Goal: Task Accomplishment & Management: Manage account settings

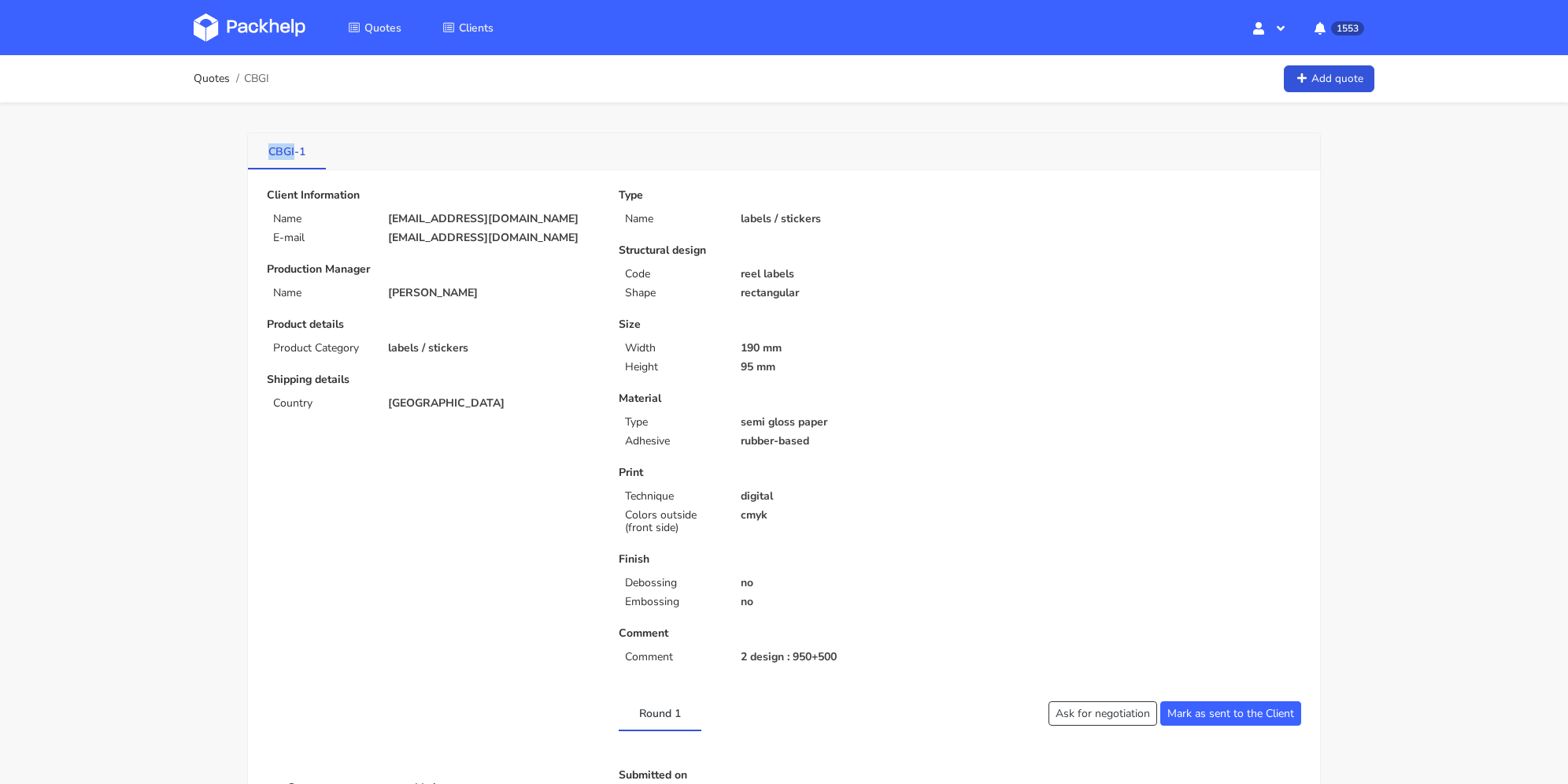
drag, startPoint x: 266, startPoint y: 154, endPoint x: 294, endPoint y: 155, distance: 28.0
click at [294, 155] on link "CBGI-1" at bounding box center [287, 150] width 78 height 35
copy link "CBGI"
click at [225, 76] on link "Quotes" at bounding box center [212, 78] width 37 height 12
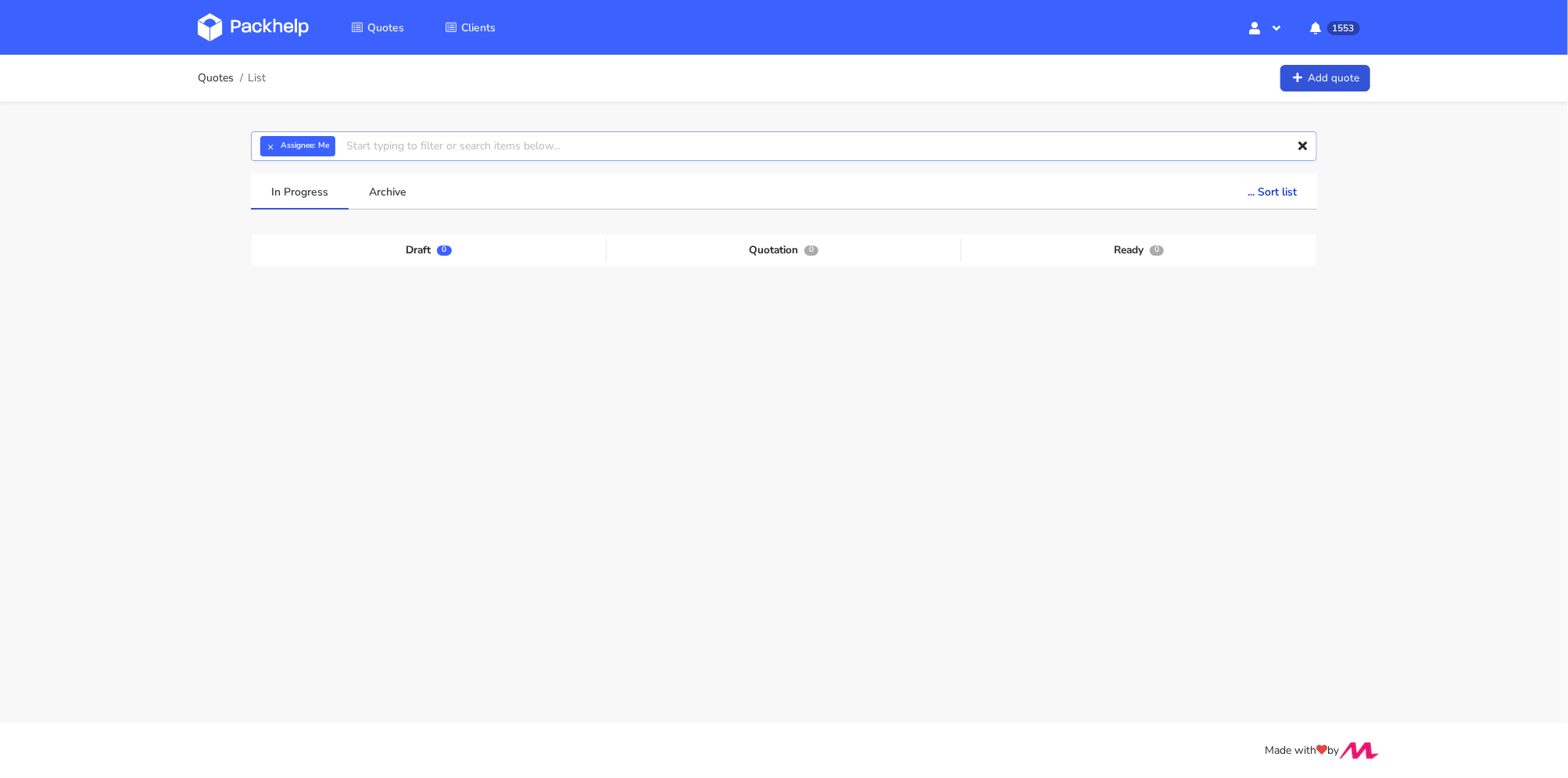
click at [473, 146] on input "text" at bounding box center [784, 146] width 1066 height 30
paste input "CBGI"
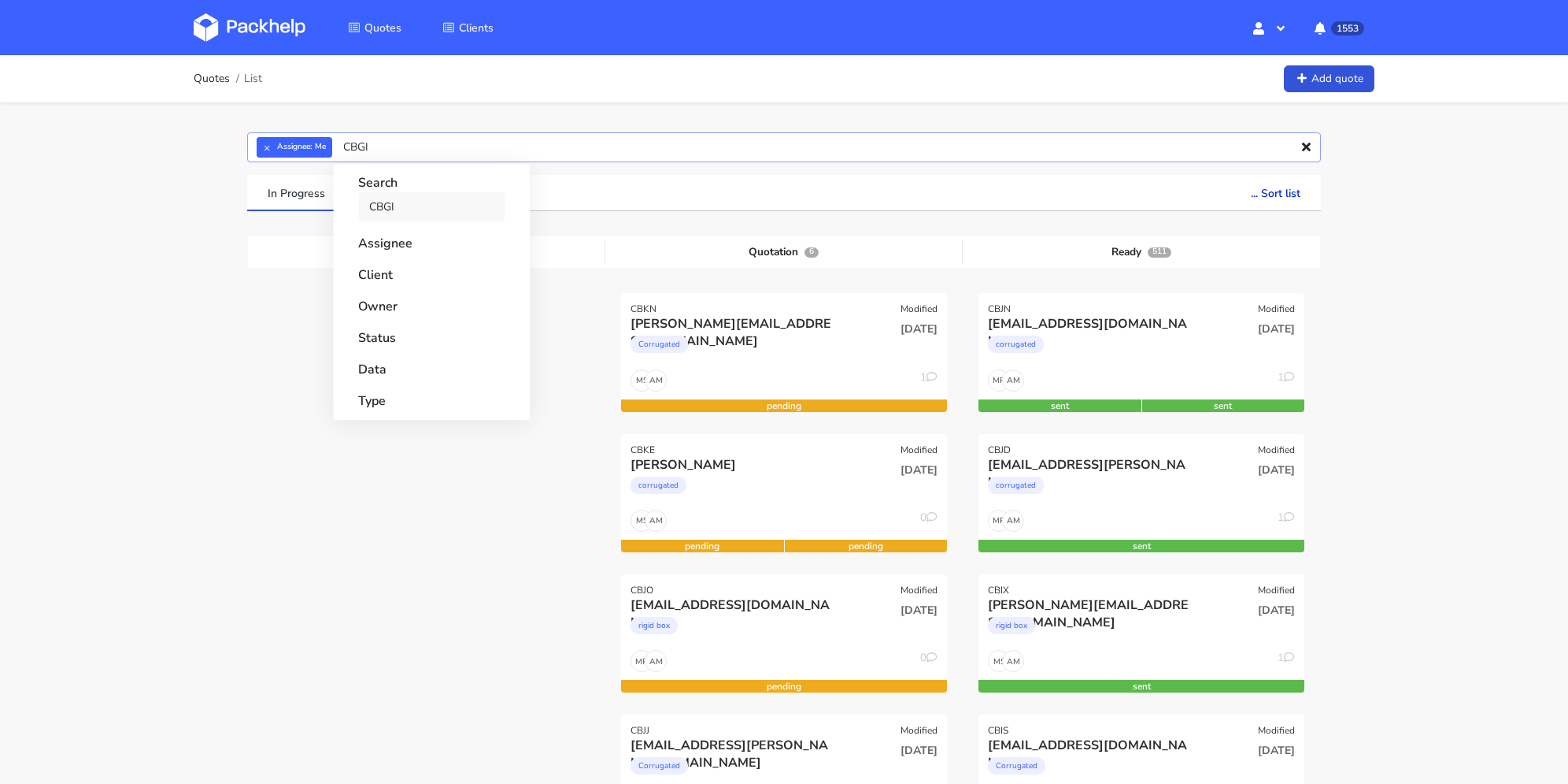
type input "CBGI"
click at [426, 198] on link "CBGI" at bounding box center [431, 206] width 146 height 29
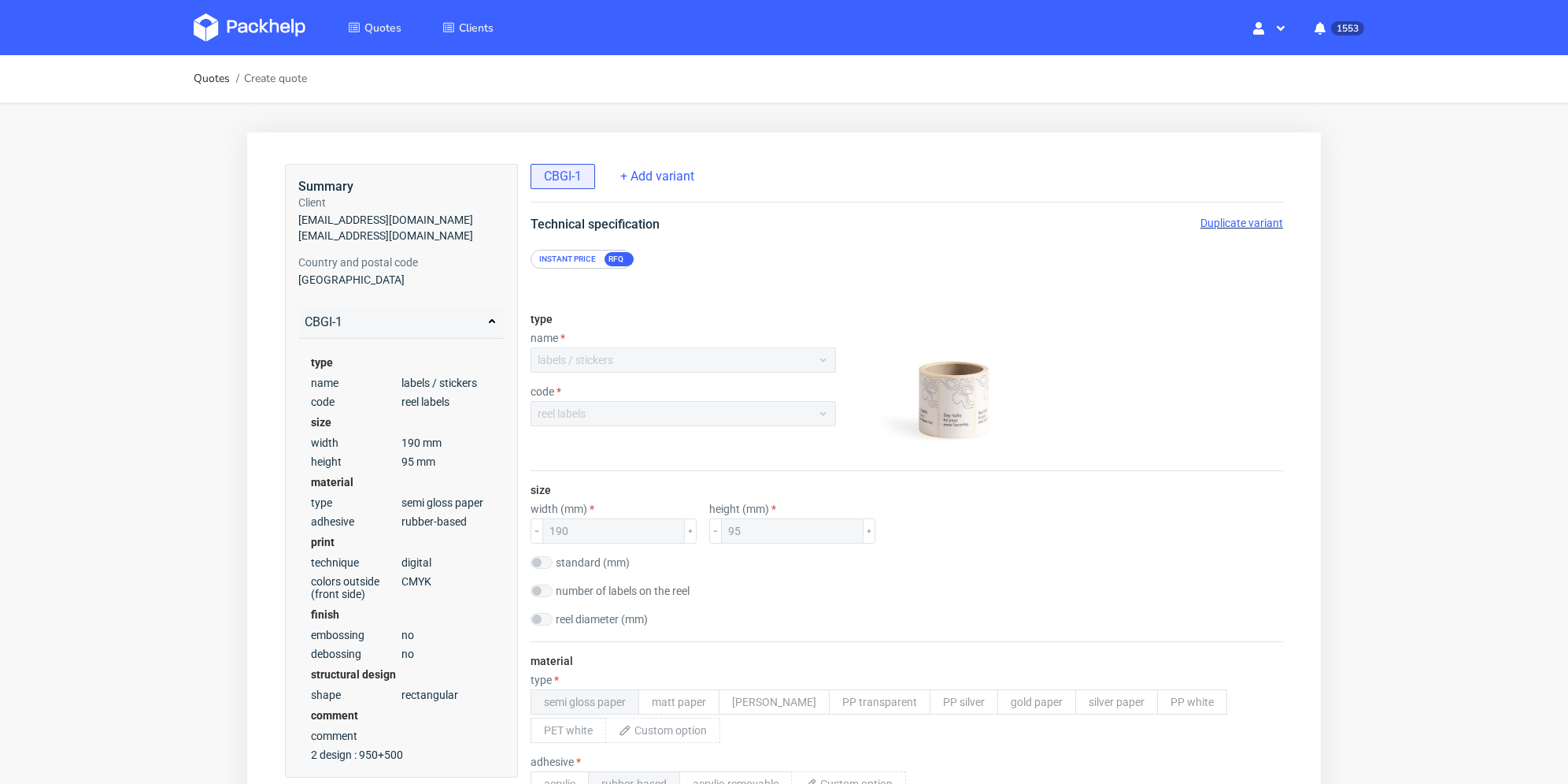
click at [1244, 217] on span "Duplicate variant" at bounding box center [1241, 223] width 82 height 12
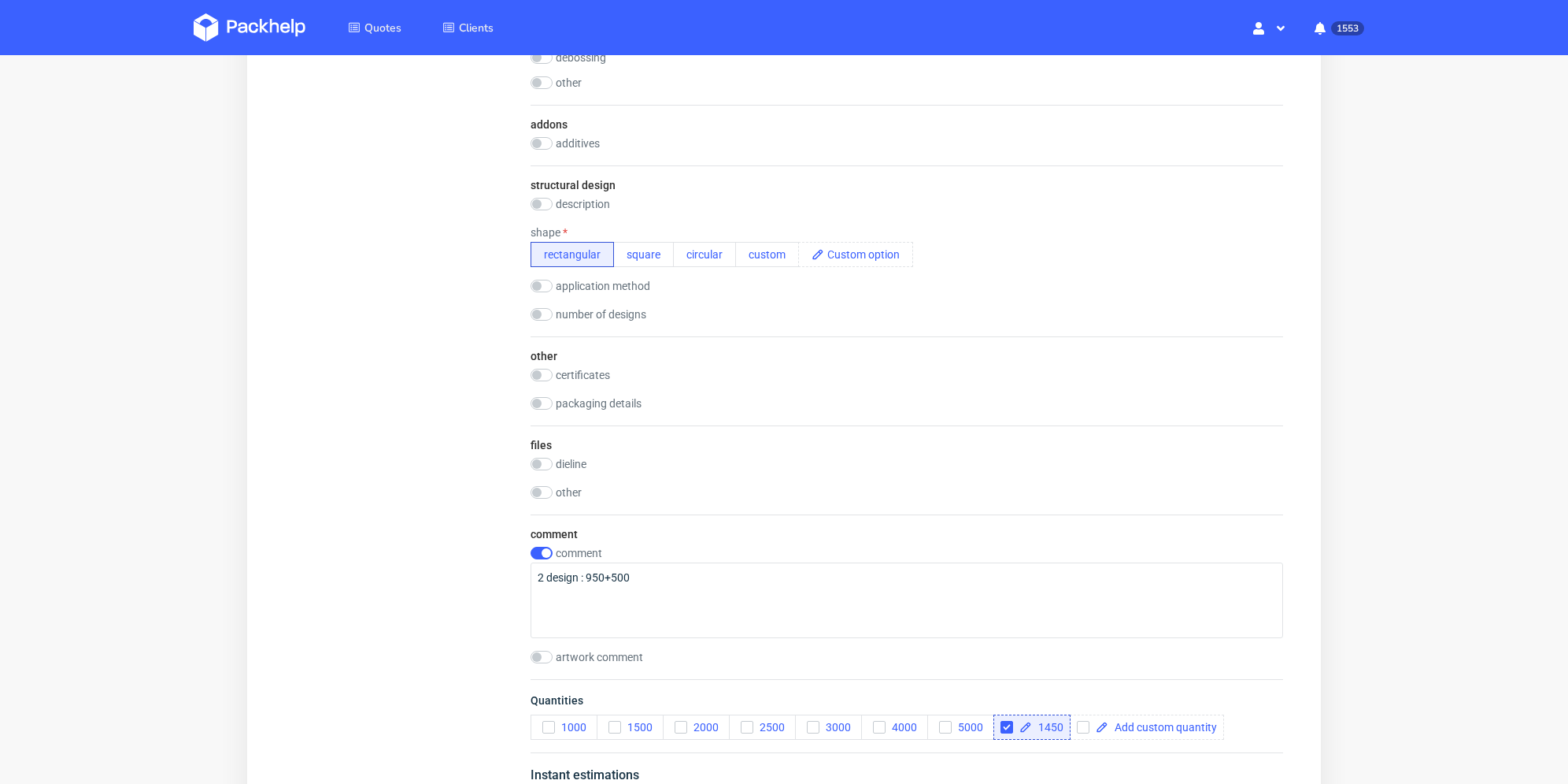
scroll to position [1449, 0]
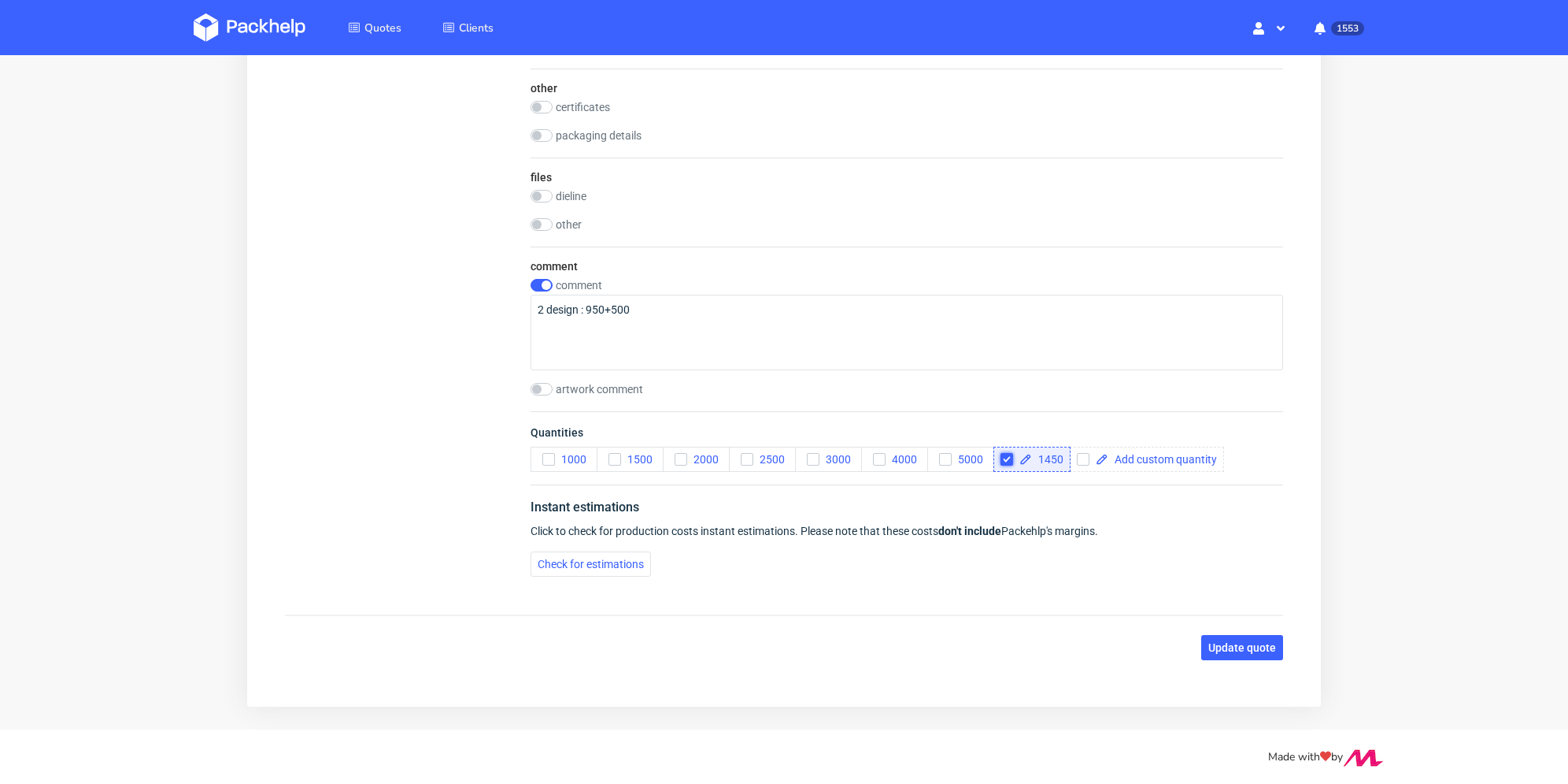
click at [1006, 456] on input "checkbox" at bounding box center [1006, 459] width 12 height 12
click at [1008, 458] on input "checkbox" at bounding box center [1006, 459] width 12 height 12
checkbox input "true"
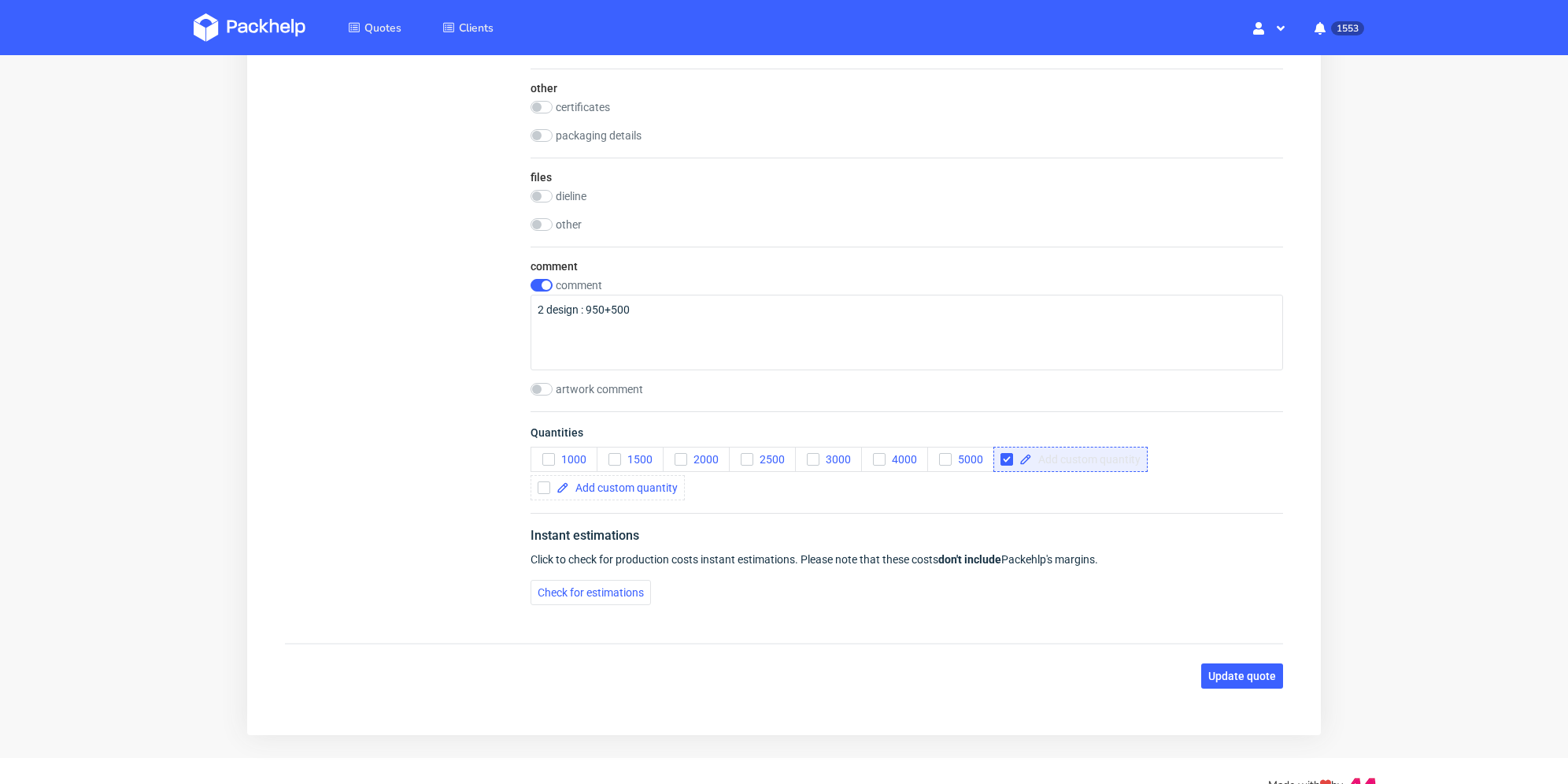
click at [1054, 457] on span at bounding box center [1086, 459] width 109 height 11
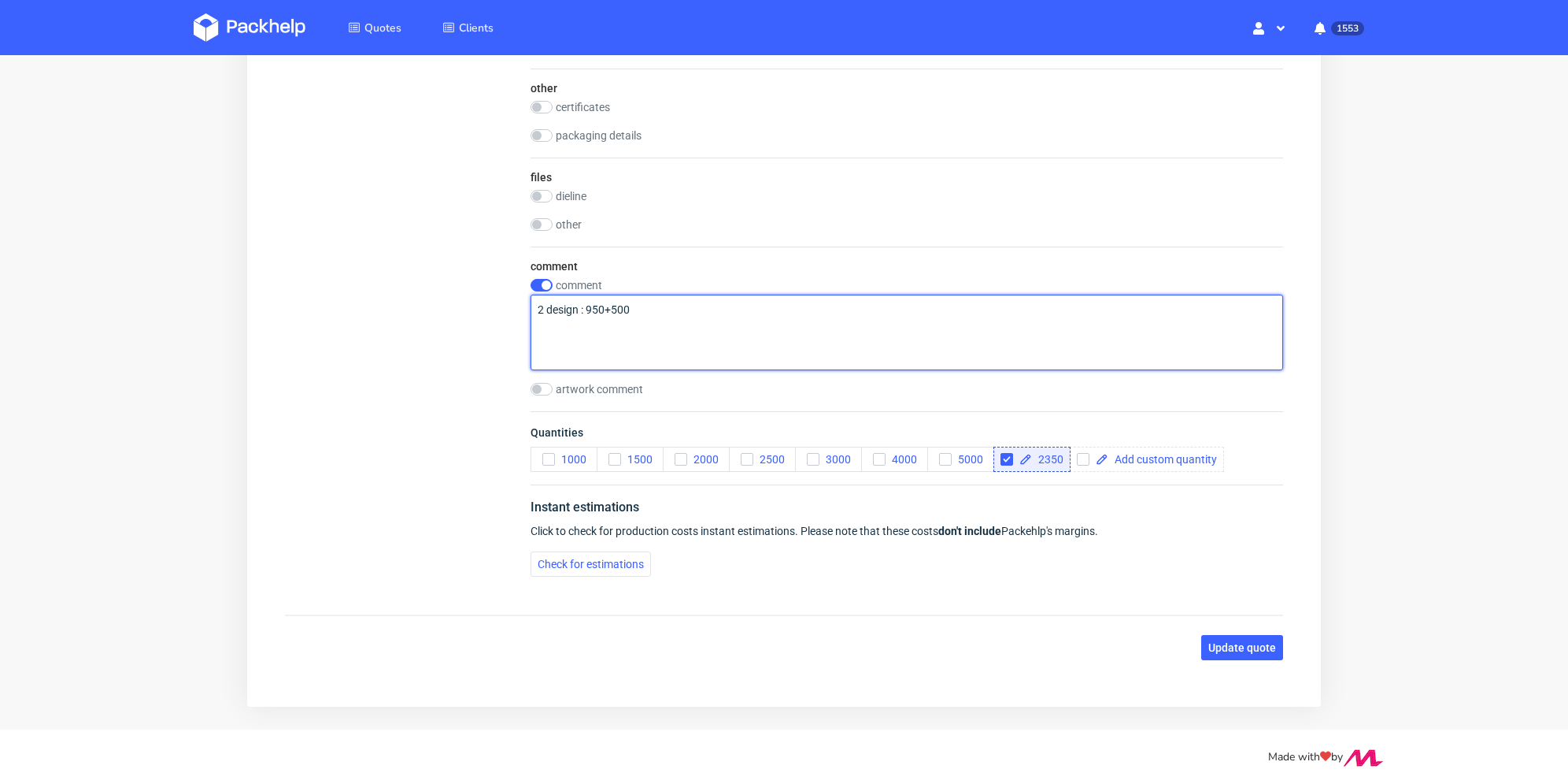
checkbox input "true"
click at [575, 324] on textarea "2 design : 950+500" at bounding box center [907, 332] width 753 height 76
drag, startPoint x: 659, startPoint y: 323, endPoint x: 524, endPoint y: 307, distance: 135.9
paste textarea "950 pcs- Power supply unit 500 pcs - Modem kit 300 pcs - Sensor kit CT3 300 pcs…"
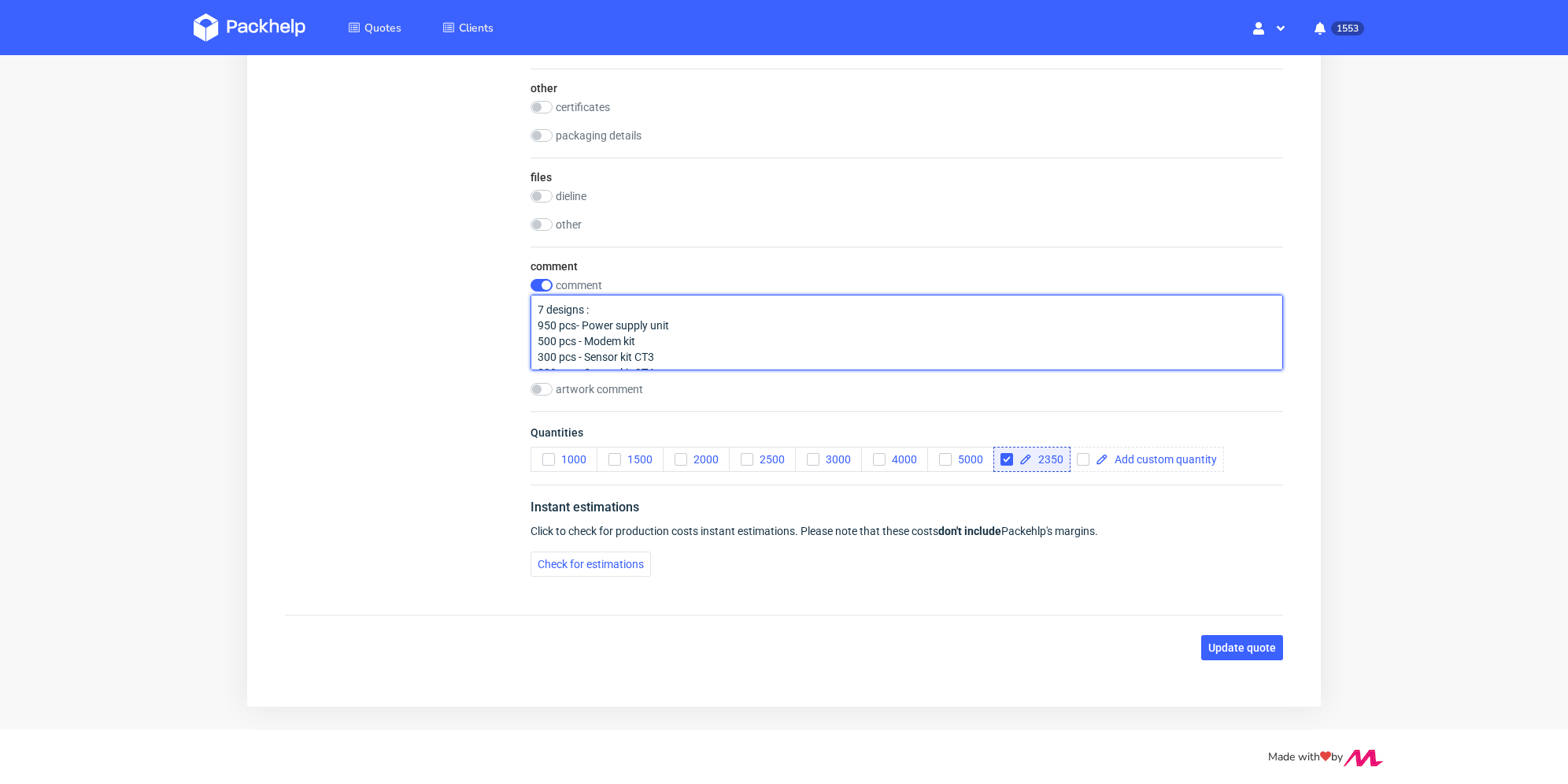
scroll to position [64, 0]
type textarea "7 designs : 950 pcs- Power supply unit 500 pcs - Modem kit 300 pcs - Sensor kit…"
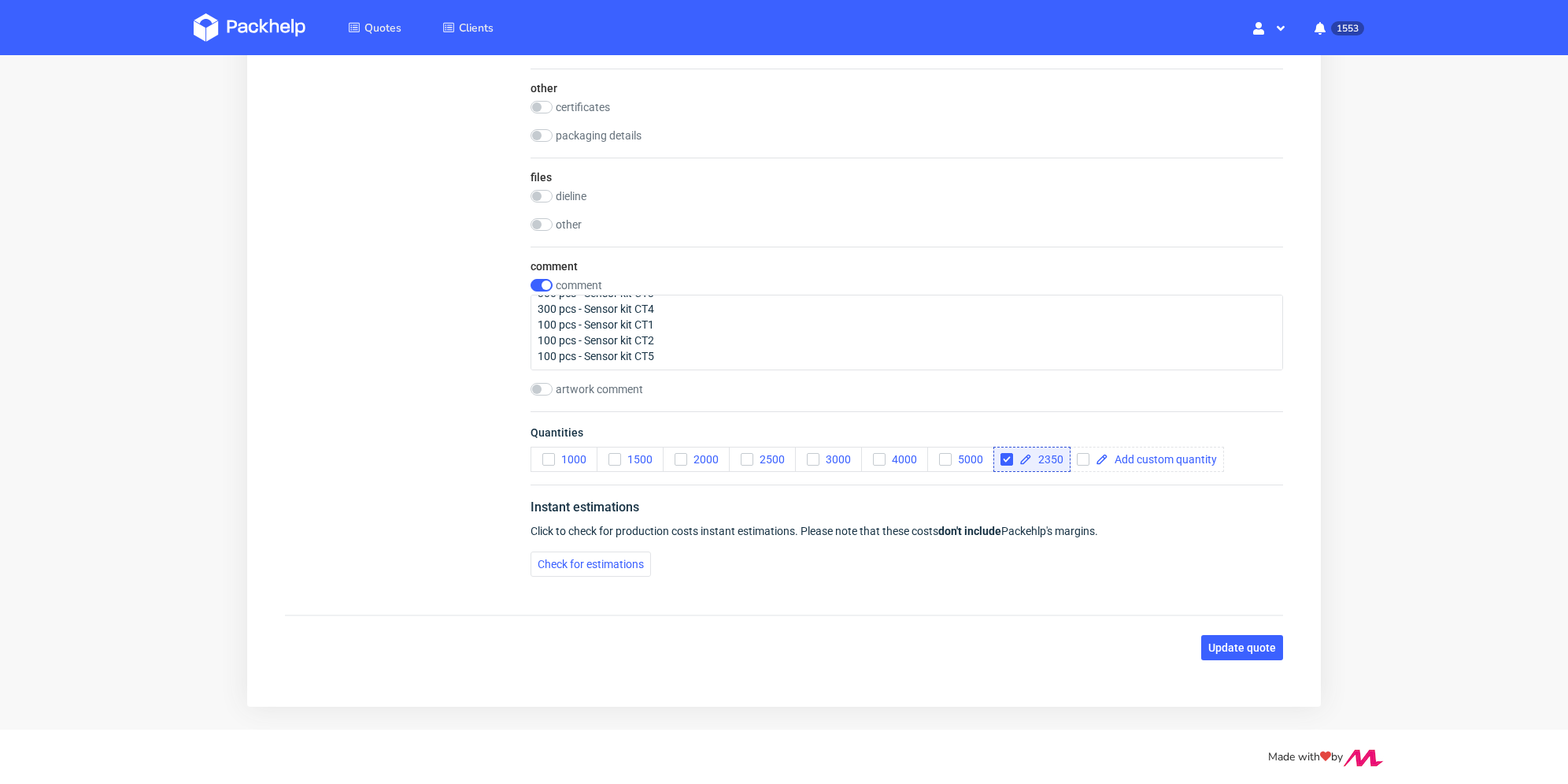
click at [1259, 642] on span "Update quote" at bounding box center [1241, 647] width 67 height 11
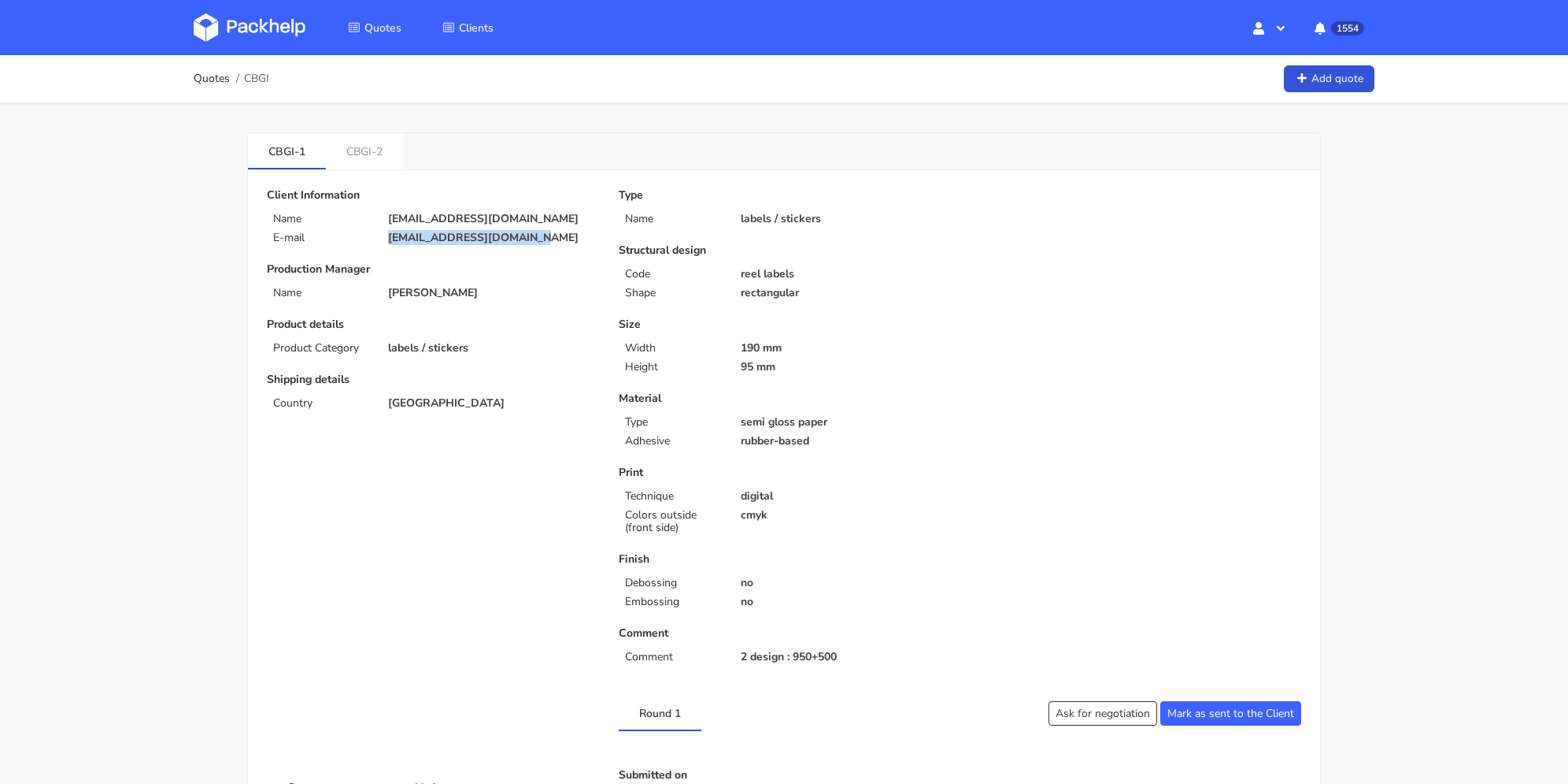
drag, startPoint x: 528, startPoint y: 238, endPoint x: 602, endPoint y: 2, distance: 247.3
click at [382, 235] on div "[EMAIL_ADDRESS][DOMAIN_NAME]" at bounding box center [493, 238] width 231 height 12
copy p "[EMAIL_ADDRESS][DOMAIN_NAME]"
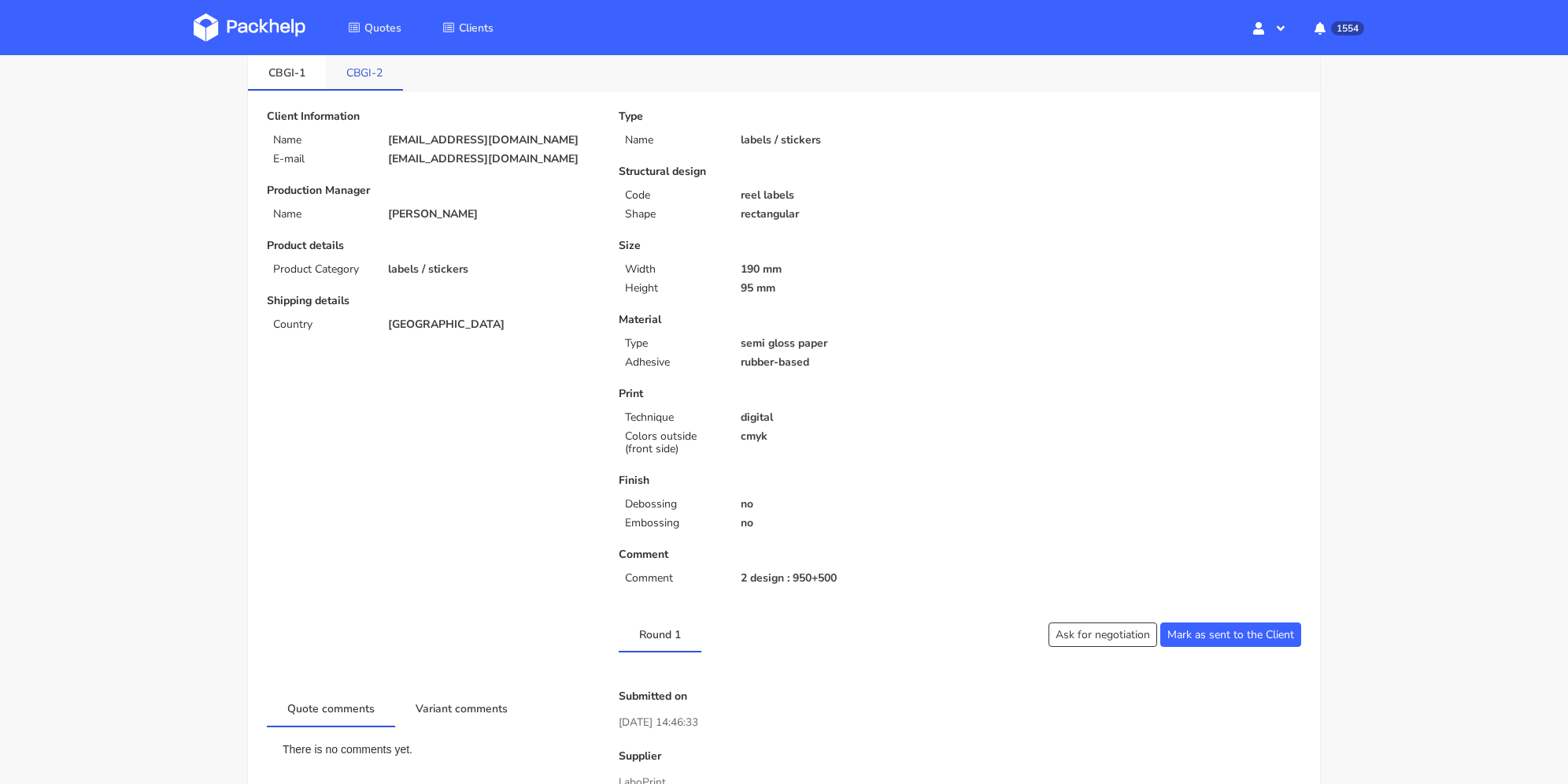
click at [361, 66] on link "CBGI-2" at bounding box center [364, 71] width 77 height 35
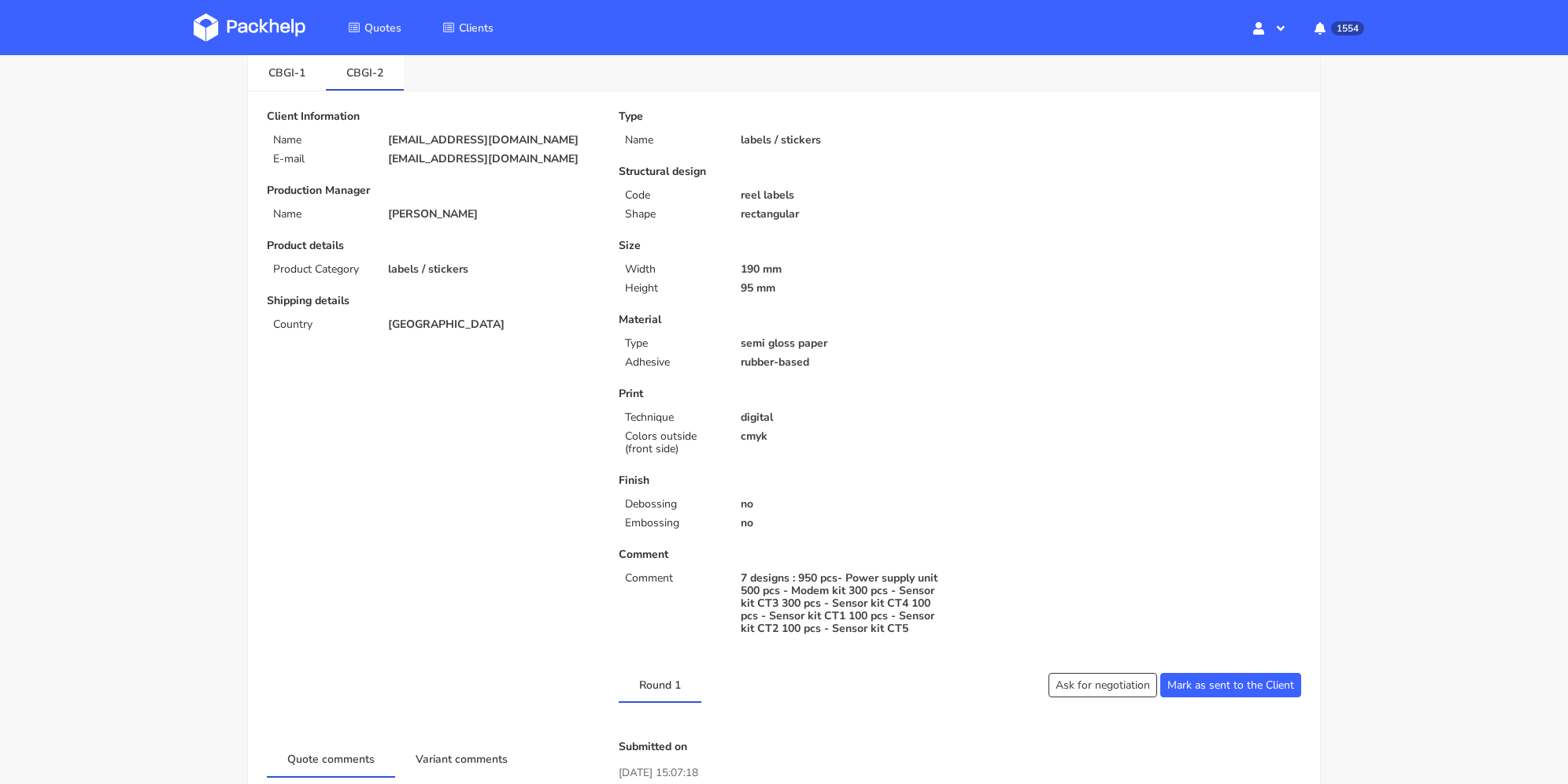
scroll to position [394, 0]
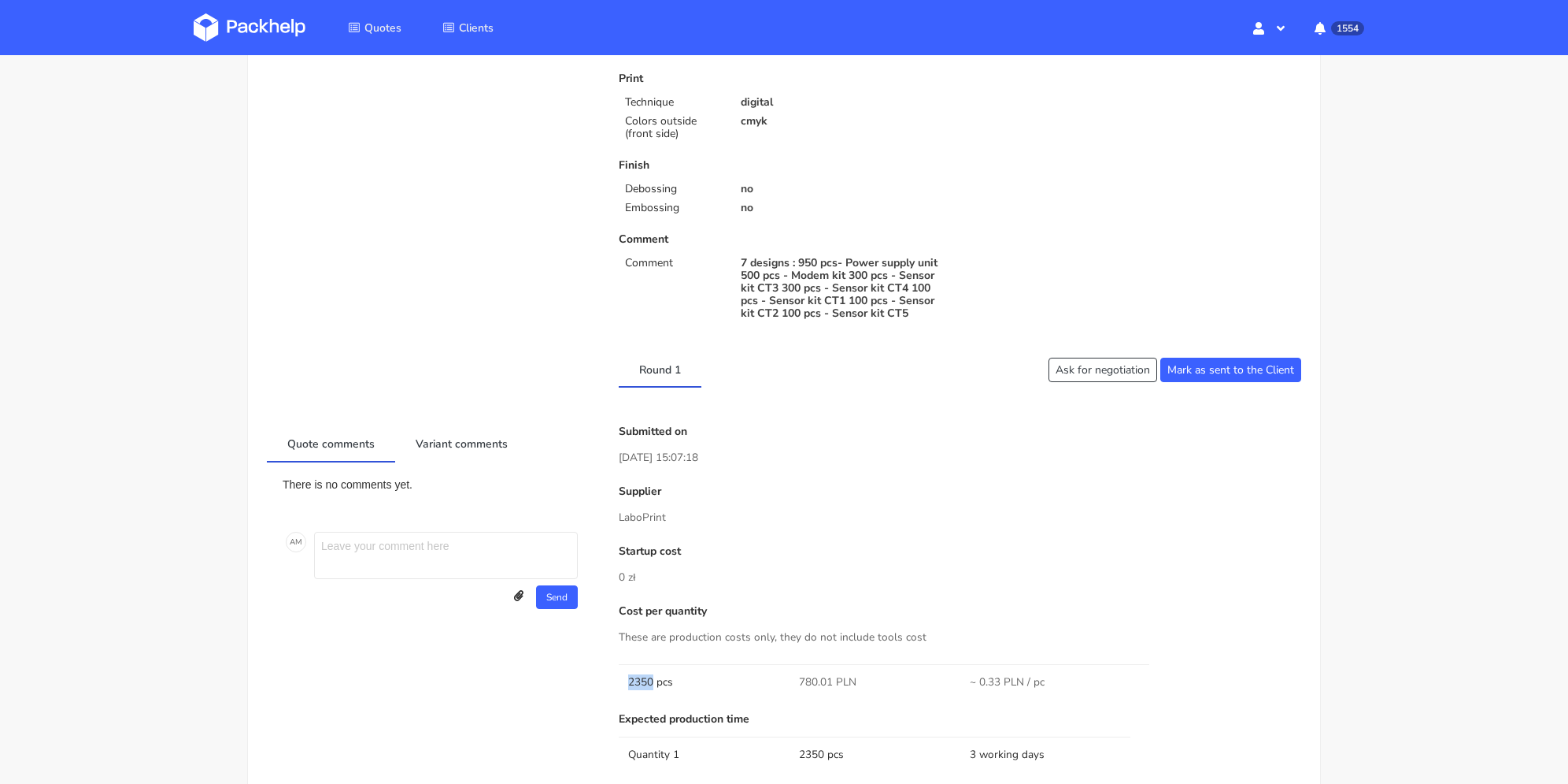
drag, startPoint x: 653, startPoint y: 677, endPoint x: 929, endPoint y: 245, distance: 512.6
click at [631, 672] on td "2350 pcs" at bounding box center [705, 682] width 171 height 36
copy td "2350"
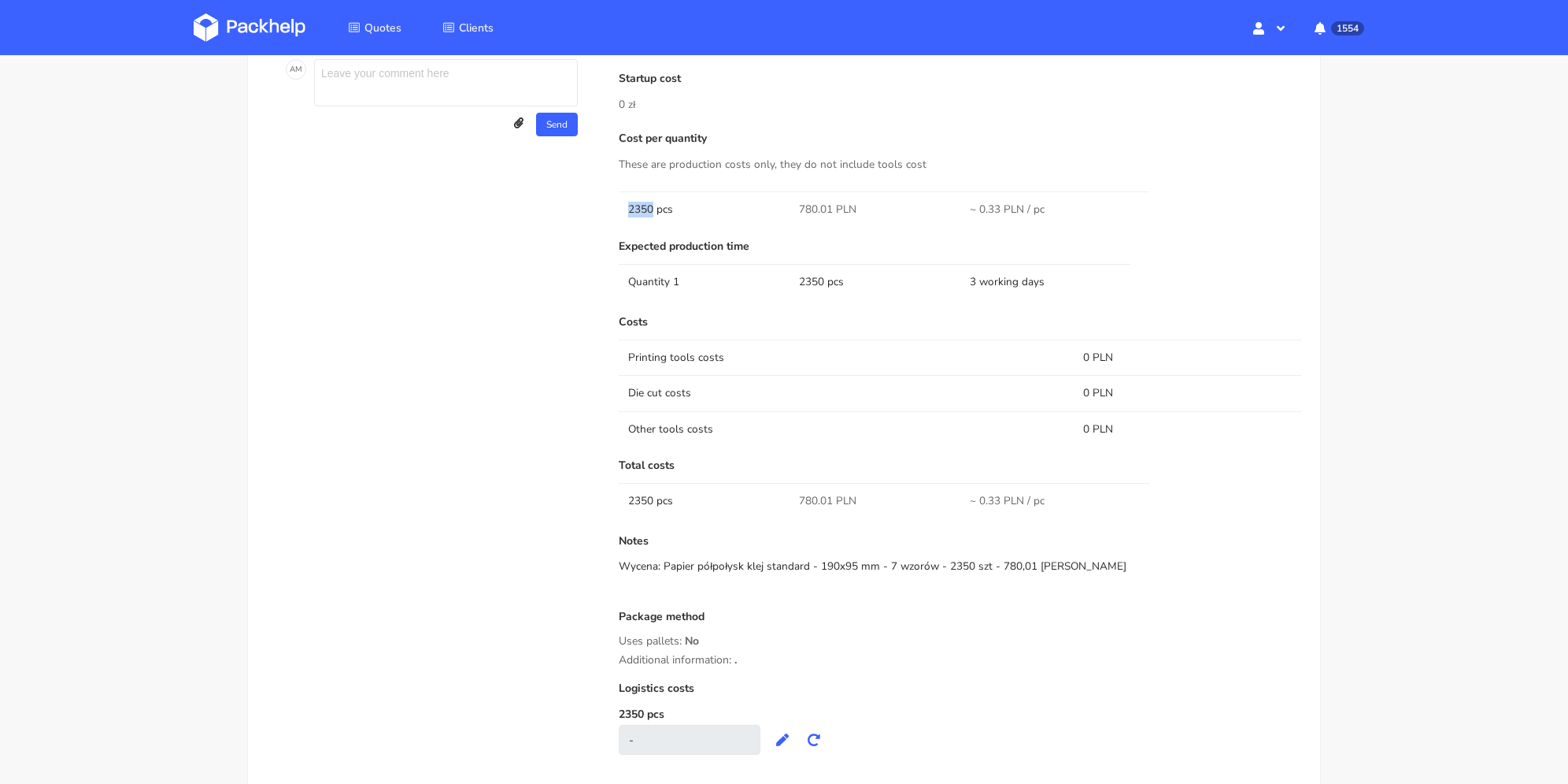
scroll to position [315, 0]
